Goal: Task Accomplishment & Management: Use online tool/utility

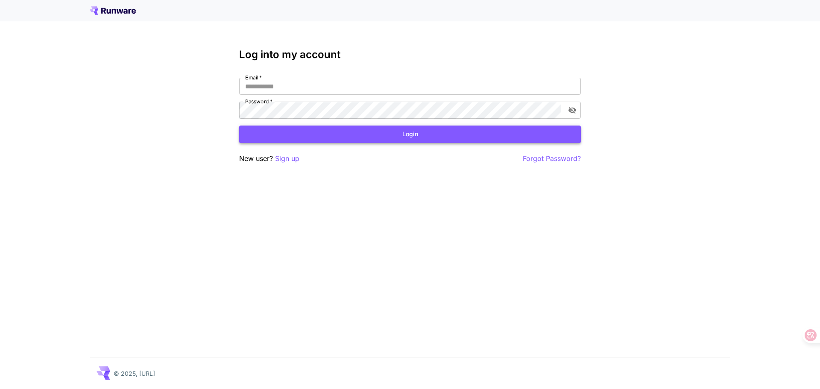
type input "**********"
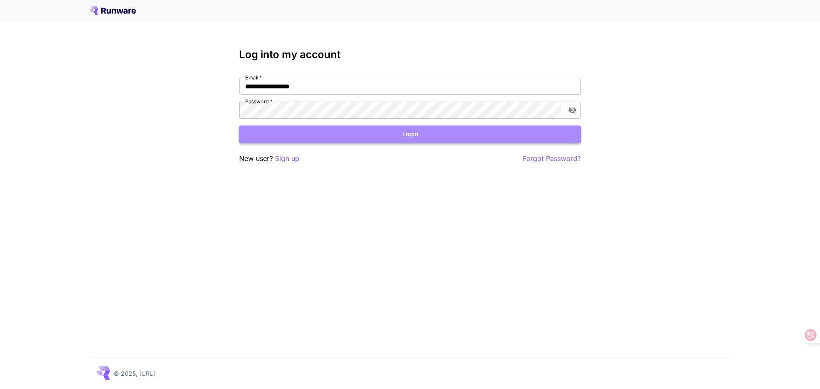
click at [484, 133] on button "Login" at bounding box center [410, 135] width 342 height 18
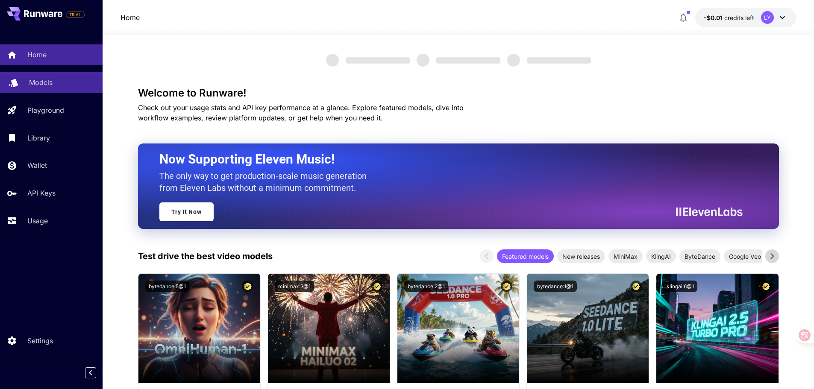
click at [44, 82] on p "Models" at bounding box center [41, 82] width 24 height 10
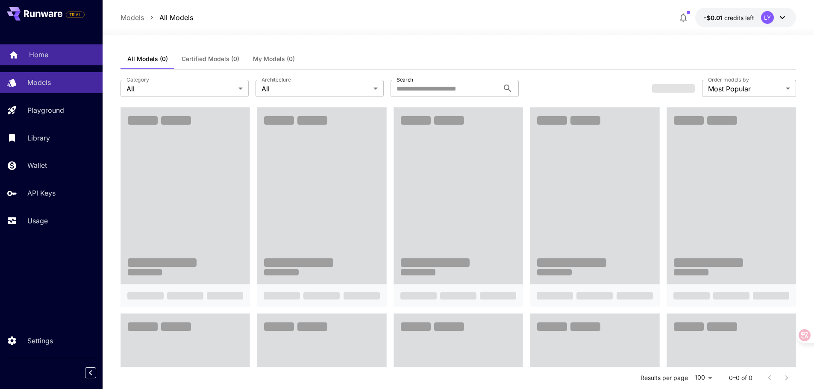
click at [51, 59] on div "Home" at bounding box center [62, 55] width 67 height 10
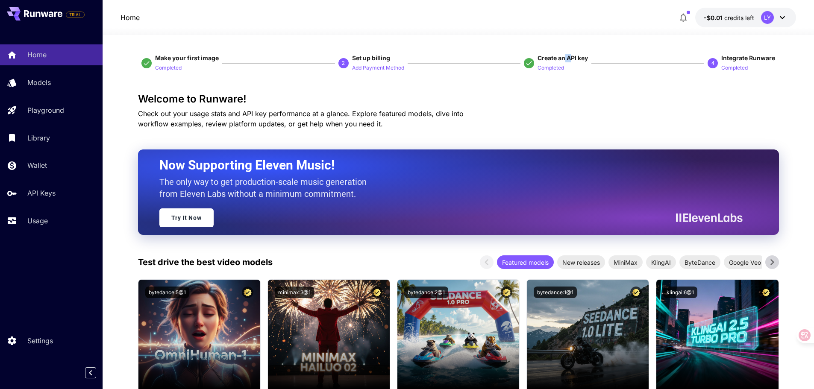
drag, startPoint x: 570, startPoint y: 60, endPoint x: 564, endPoint y: 53, distance: 9.4
click at [559, 58] on span "Create an API key" at bounding box center [563, 57] width 50 height 7
click at [553, 71] on p "Completed" at bounding box center [551, 68] width 26 height 8
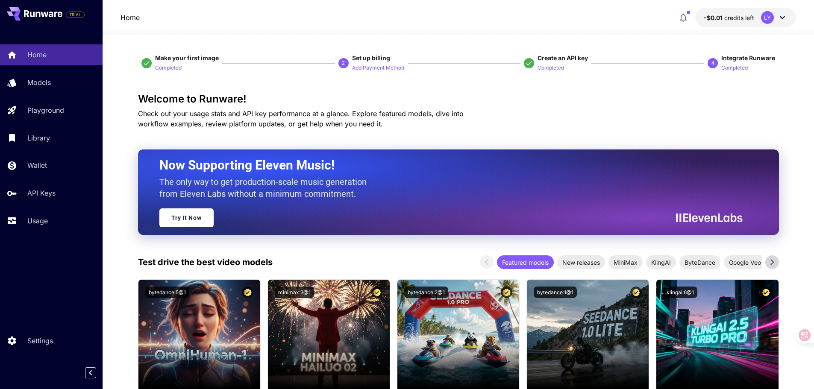
click at [553, 71] on p "Completed" at bounding box center [551, 68] width 26 height 8
click at [682, 18] on icon "button" at bounding box center [683, 17] width 10 height 10
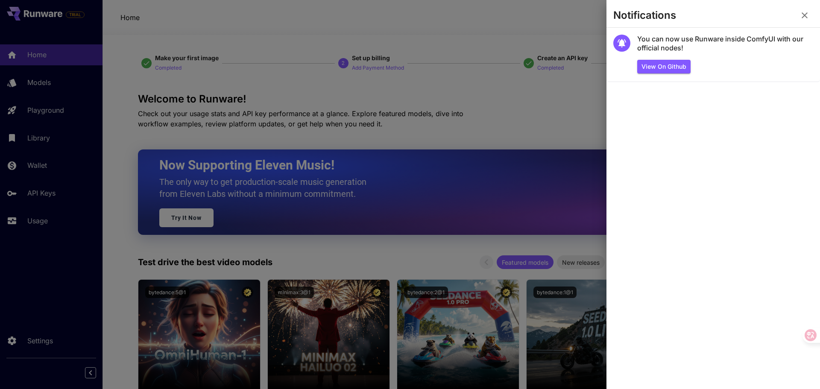
click at [575, 24] on div at bounding box center [410, 194] width 820 height 389
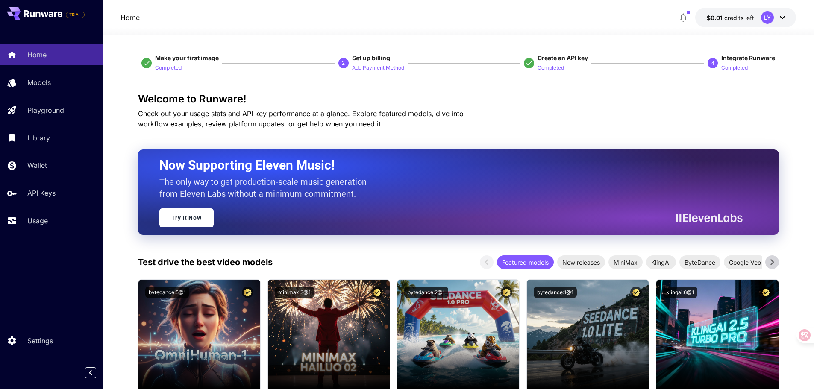
click at [559, 57] on span "Create an API key" at bounding box center [563, 57] width 50 height 7
drag, startPoint x: 559, startPoint y: 57, endPoint x: 547, endPoint y: 64, distance: 14.0
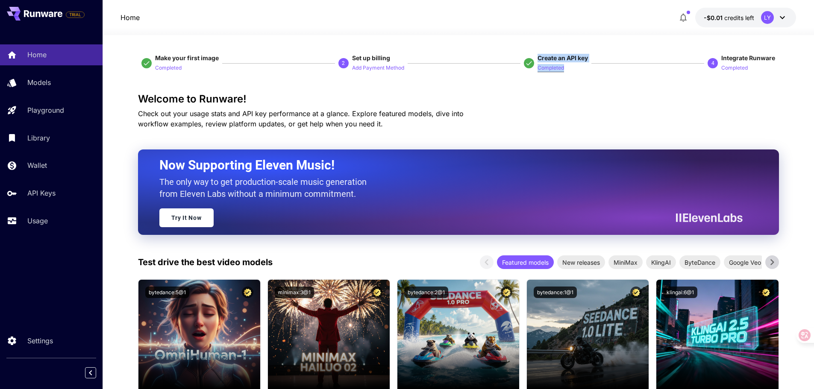
click at [547, 64] on span "Create an API key Completed" at bounding box center [563, 63] width 50 height 19
click at [547, 64] on p "Completed" at bounding box center [551, 68] width 26 height 8
drag, startPoint x: 547, startPoint y: 64, endPoint x: 605, endPoint y: 109, distance: 72.5
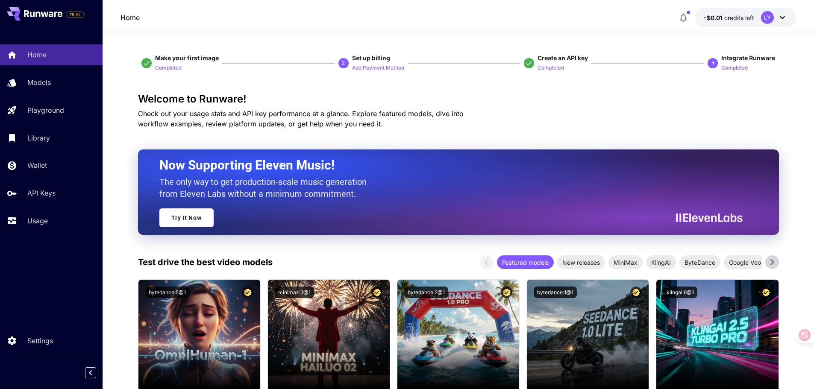
click at [605, 109] on div "Welcome to Runware! Check out your usage stats and API key performance at a gla…" at bounding box center [458, 111] width 641 height 36
click at [544, 68] on p "Completed" at bounding box center [551, 68] width 26 height 8
click at [368, 68] on p "Add Payment Method" at bounding box center [378, 68] width 52 height 8
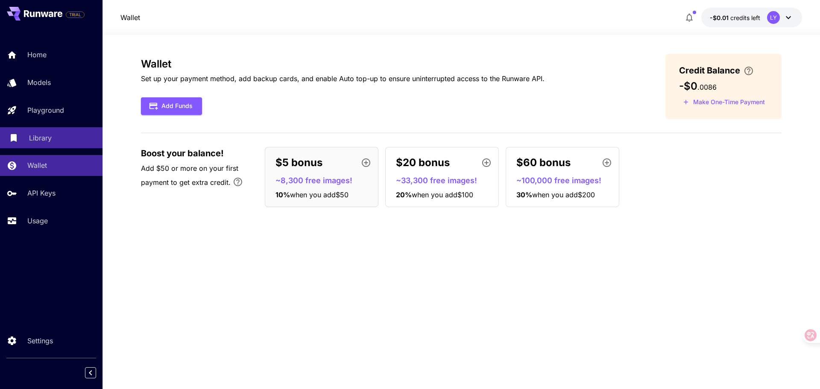
click at [38, 136] on p "Library" at bounding box center [40, 138] width 23 height 10
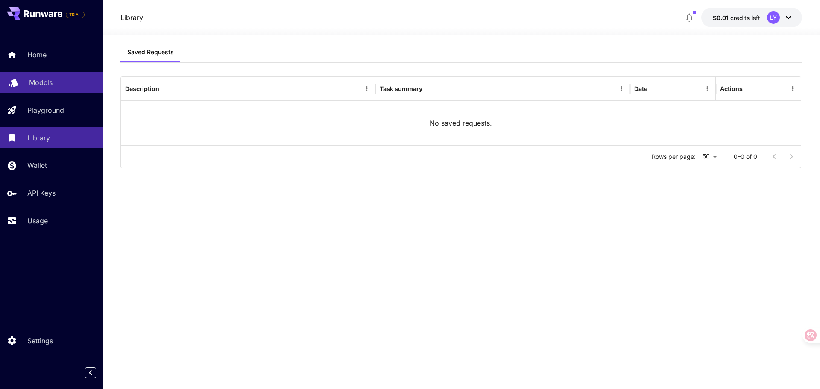
click at [54, 84] on div "Models" at bounding box center [62, 82] width 67 height 10
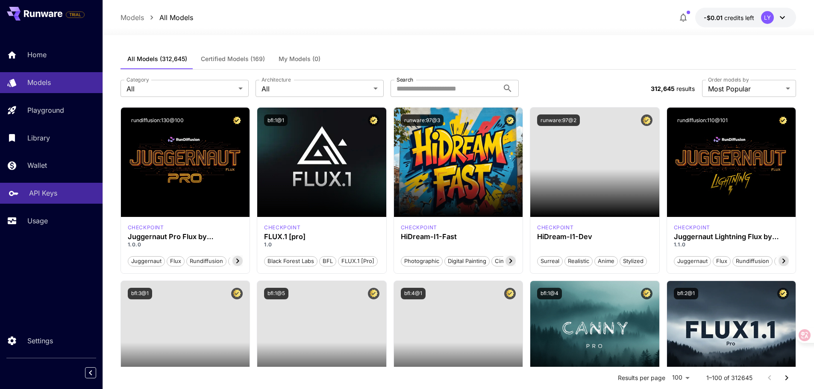
click at [52, 193] on p "API Keys" at bounding box center [43, 193] width 28 height 10
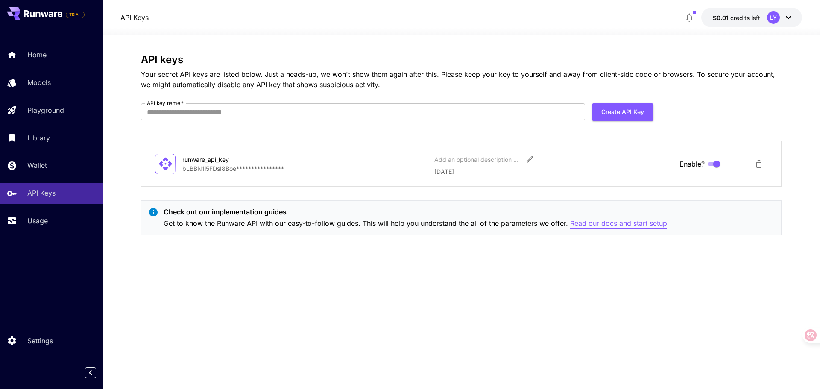
click at [614, 222] on p "Read our docs and start setup" at bounding box center [618, 223] width 97 height 11
